Goal: Contribute content

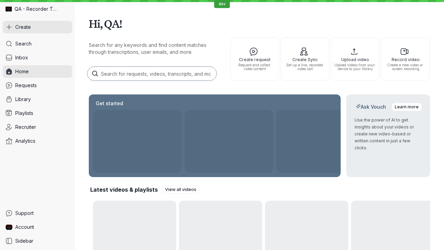
click at [37, 27] on button "Create" at bounding box center [37, 27] width 69 height 12
